Goal: Navigation & Orientation: Find specific page/section

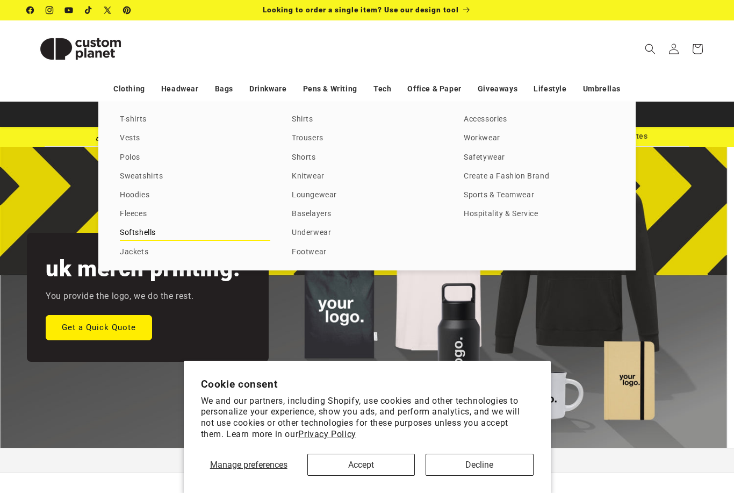
click at [145, 234] on link "Softshells" at bounding box center [195, 233] width 151 height 15
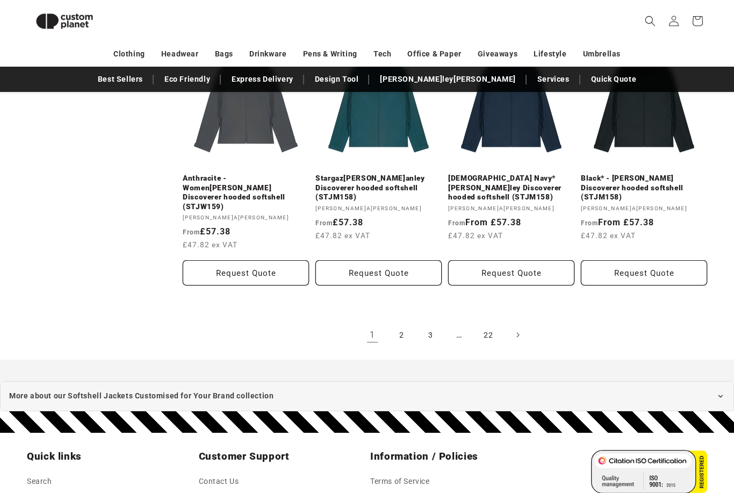
scroll to position [1203, 0]
drag, startPoint x: 401, startPoint y: 304, endPoint x: 401, endPoint y: 295, distance: 9.1
click at [401, 323] on link "2" at bounding box center [402, 335] width 24 height 24
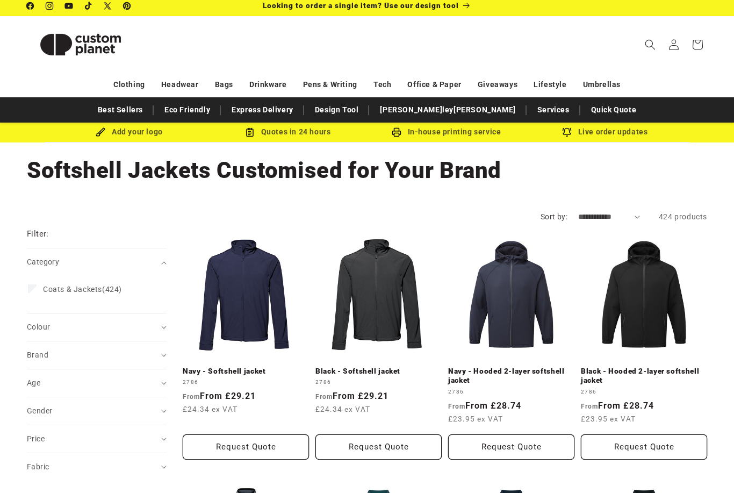
scroll to position [0, 0]
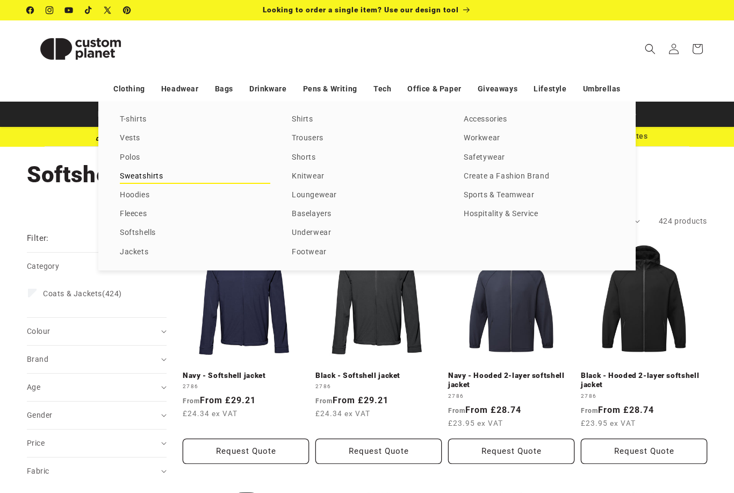
click at [134, 176] on link "Sweatshirts" at bounding box center [195, 176] width 151 height 15
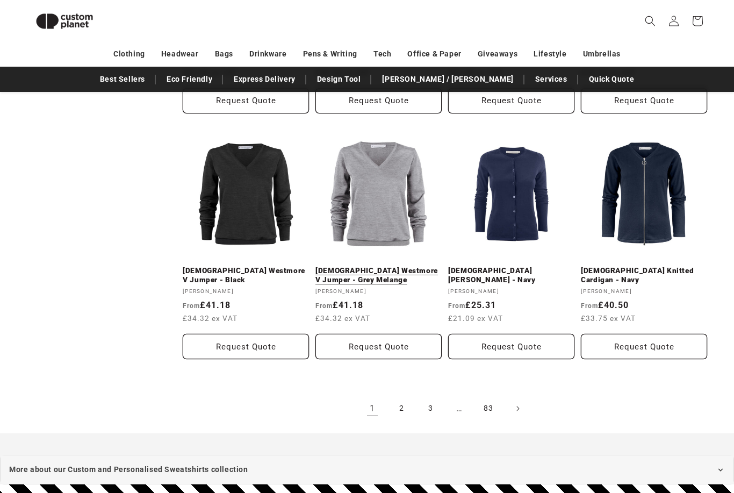
scroll to position [1203, 0]
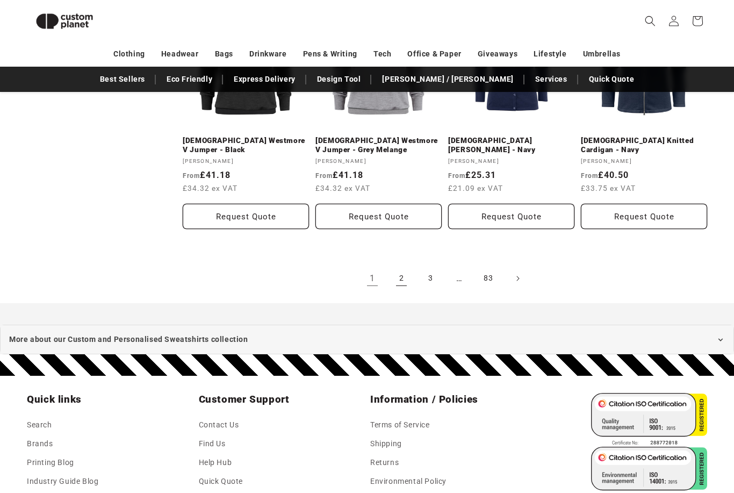
click at [402, 269] on link "2" at bounding box center [402, 279] width 24 height 24
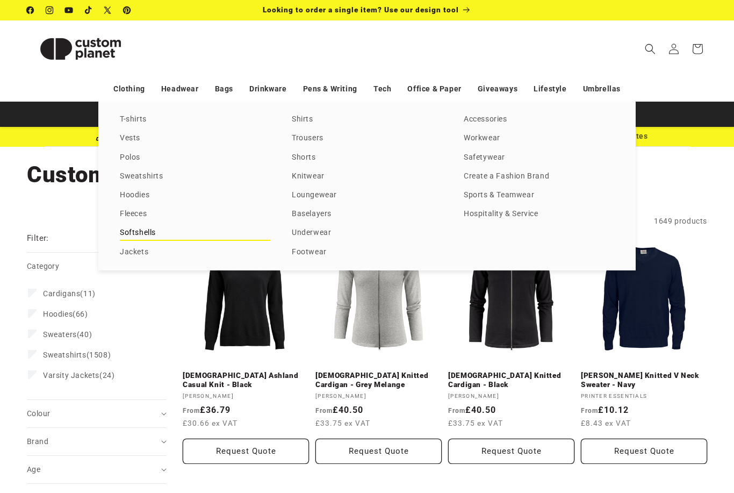
click at [145, 234] on link "Softshells" at bounding box center [195, 233] width 151 height 15
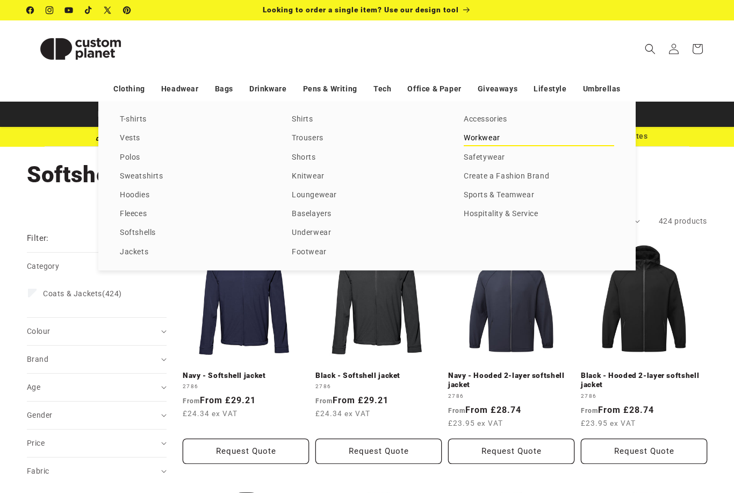
click at [481, 146] on link "Workwear" at bounding box center [539, 138] width 151 height 15
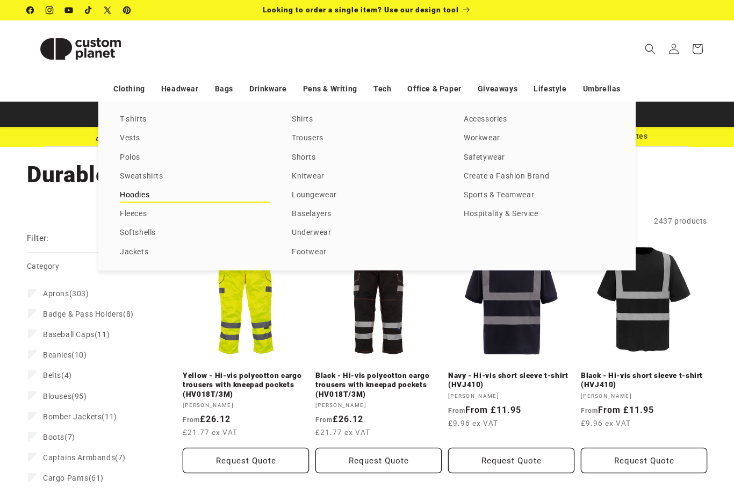
click at [140, 195] on link "Hoodies" at bounding box center [195, 195] width 151 height 15
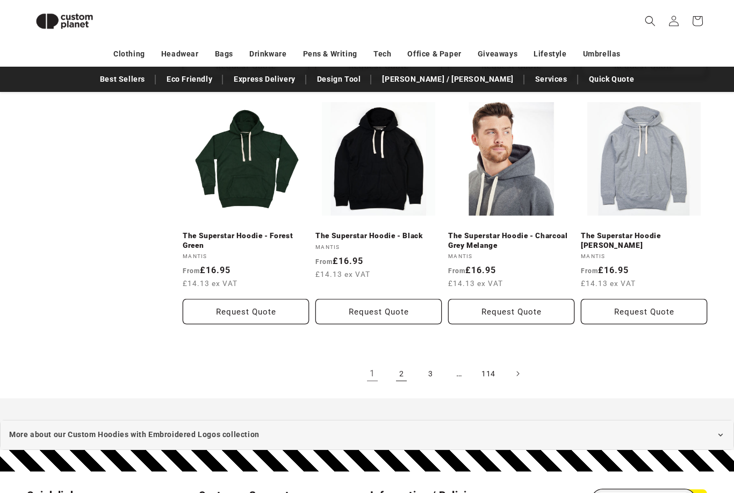
scroll to position [1098, 0]
click at [406, 376] on link "2" at bounding box center [402, 374] width 24 height 24
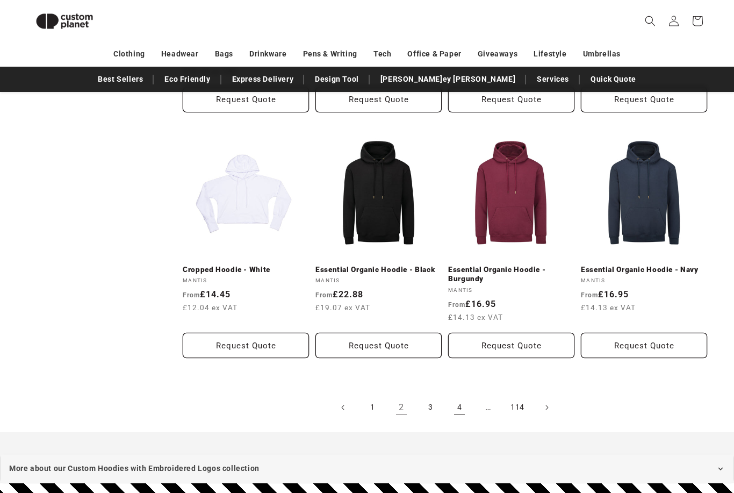
scroll to position [1136, 0]
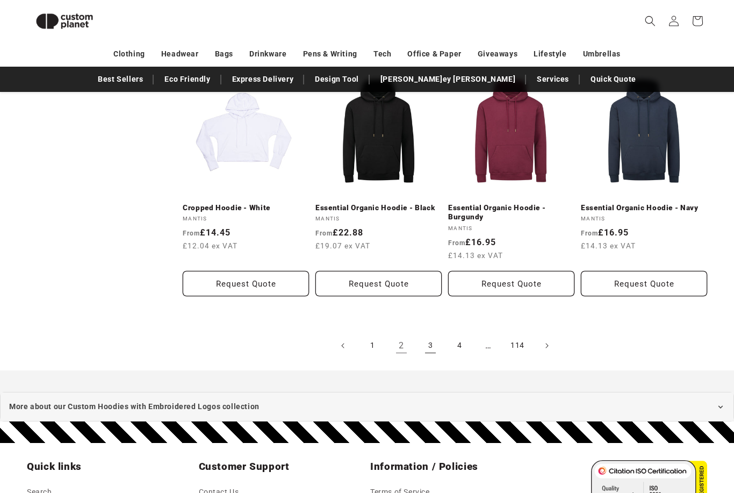
click at [434, 340] on link "3" at bounding box center [431, 346] width 24 height 24
